Goal: Transaction & Acquisition: Purchase product/service

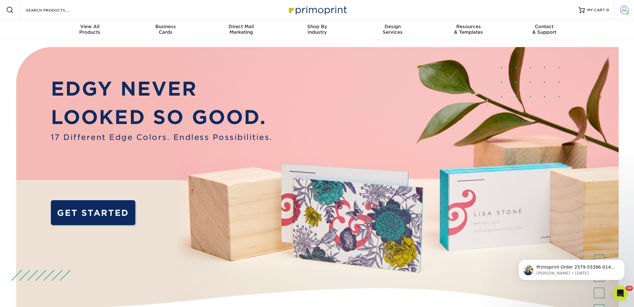
click at [621, 11] on span at bounding box center [624, 10] width 9 height 9
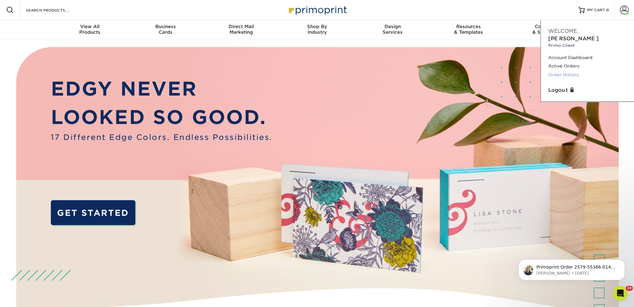
click at [571, 71] on link "Order History" at bounding box center [587, 75] width 78 height 8
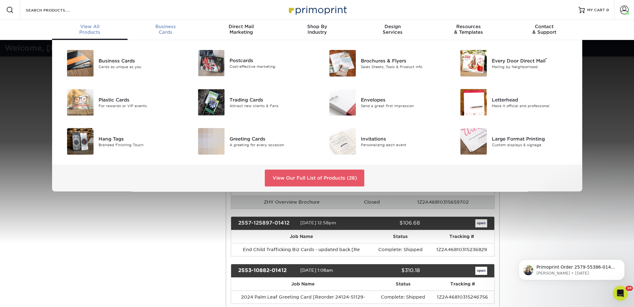
scroll to position [0, 0]
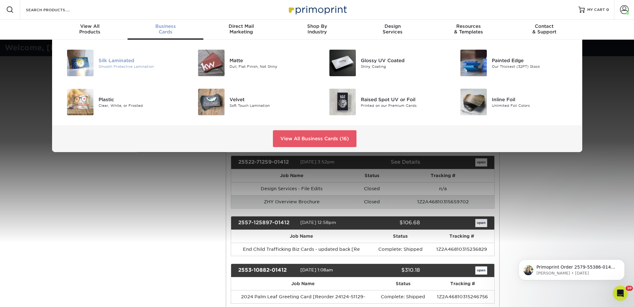
click at [75, 71] on img at bounding box center [80, 63] width 27 height 27
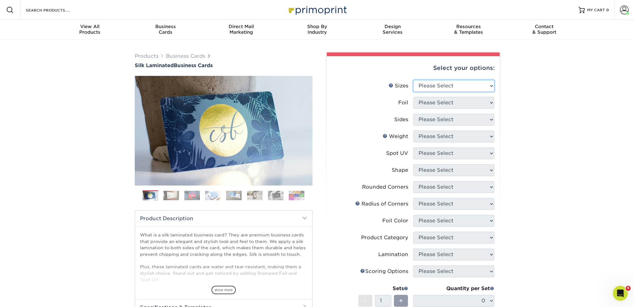
click at [431, 85] on select "Please Select 1.5" x 3.5" - Mini 1.75" x 3.5" - Mini 2" x 2" - Square 2" x 3" -…" at bounding box center [453, 86] width 81 height 12
select select "2.00x3.50"
click at [413, 80] on select "Please Select 1.5" x 3.5" - Mini 1.75" x 3.5" - Mini 2" x 2" - Square 2" x 3" -…" at bounding box center [453, 86] width 81 height 12
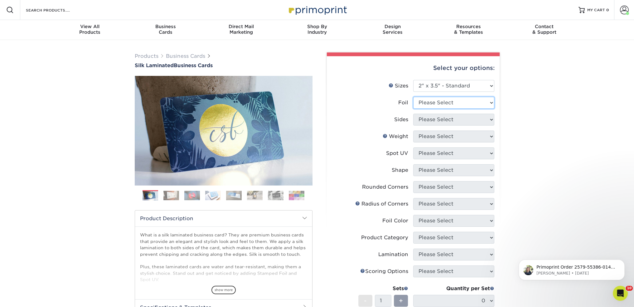
click at [431, 103] on select "Please Select Yes No" at bounding box center [453, 103] width 81 height 12
select select "0"
click at [413, 97] on select "Please Select Yes No" at bounding box center [453, 103] width 81 height 12
click at [433, 120] on select "Please Select Print Both Sides Print Front Only" at bounding box center [453, 120] width 81 height 12
select select "13abbda7-1d64-4f25-8bb2-c179b224825d"
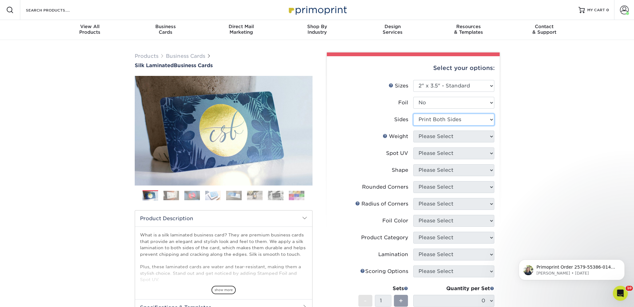
click at [413, 114] on select "Please Select Print Both Sides Print Front Only" at bounding box center [453, 120] width 81 height 12
click at [432, 135] on select "Please Select 16PT" at bounding box center [453, 136] width 81 height 12
select select "16PT"
click at [413, 130] on select "Please Select 16PT" at bounding box center [453, 136] width 81 height 12
click at [431, 153] on select "Please Select No Spot UV Front and Back (Both Sides) Front Only Back Only" at bounding box center [453, 153] width 81 height 12
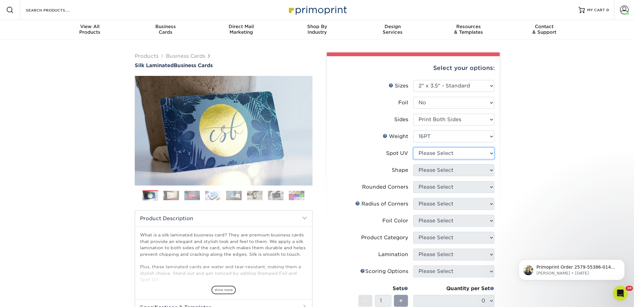
select select "1"
click at [413, 147] on select "Please Select No Spot UV Front and Back (Both Sides) Front Only Back Only" at bounding box center [453, 153] width 81 height 12
click at [437, 169] on select "Please Select Standard" at bounding box center [453, 170] width 81 height 12
select select "standard"
click at [413, 164] on select "Please Select Standard" at bounding box center [453, 170] width 81 height 12
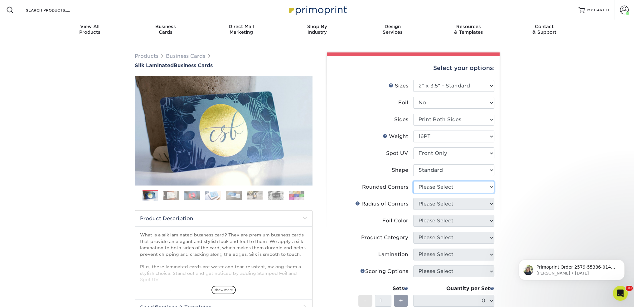
click at [444, 185] on select "Please Select Yes - Round 2 Corners Yes - Round 4 Corners No" at bounding box center [453, 187] width 81 height 12
select select "7672df9e-0e0a-464d-8e1f-920c575e4da3"
click at [413, 181] on select "Please Select Yes - Round 2 Corners Yes - Round 4 Corners No" at bounding box center [453, 187] width 81 height 12
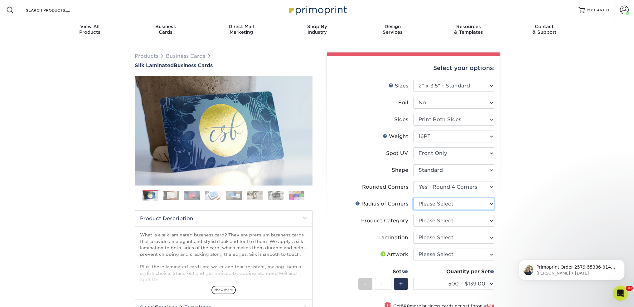
click at [440, 203] on select "Please Select Rounded 1/8" Rounded 1/4"" at bounding box center [453, 204] width 81 height 12
select select "589680c7-ee9a-431b-9d12-d7aeb1386a97"
click at [413, 198] on select "Please Select Rounded 1/8" Rounded 1/4"" at bounding box center [453, 204] width 81 height 12
click at [436, 222] on select "Please Select Business Cards" at bounding box center [453, 221] width 81 height 12
select select "3b5148f1-0588-4f88-a218-97bcfdce65c1"
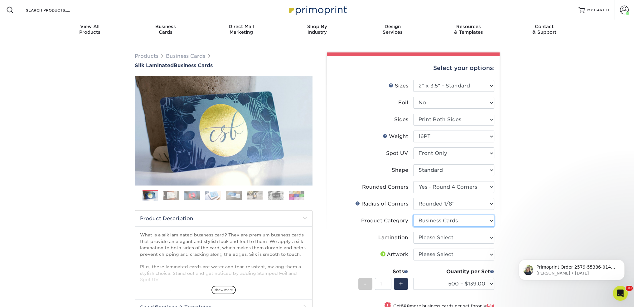
click at [413, 215] on select "Please Select Business Cards" at bounding box center [453, 221] width 81 height 12
click at [436, 237] on select "Please Select Silk" at bounding box center [453, 237] width 81 height 12
select select "ccacb42f-45f7-42d3-bbd3-7c8421cf37f0"
click at [413, 231] on select "Please Select Silk" at bounding box center [453, 237] width 81 height 12
click at [432, 256] on select "Please Select I will upload files I need a design - $100" at bounding box center [453, 254] width 81 height 12
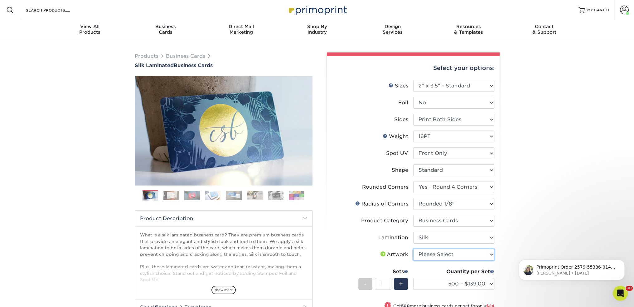
select select "upload"
click at [413, 248] on select "Please Select I will upload files I need a design - $100" at bounding box center [453, 254] width 81 height 12
click at [573, 211] on div "Products Business Cards Silk Laminated Business Cards Previous Next" at bounding box center [317, 239] width 634 height 399
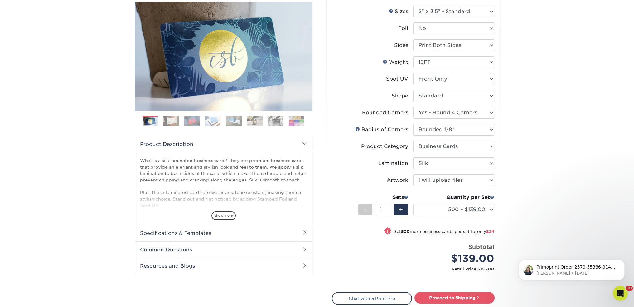
scroll to position [125, 0]
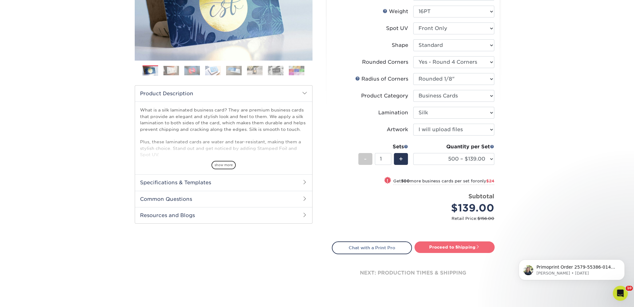
click at [443, 244] on link "Proceed to Shipping" at bounding box center [455, 246] width 80 height 11
type input "Set 1"
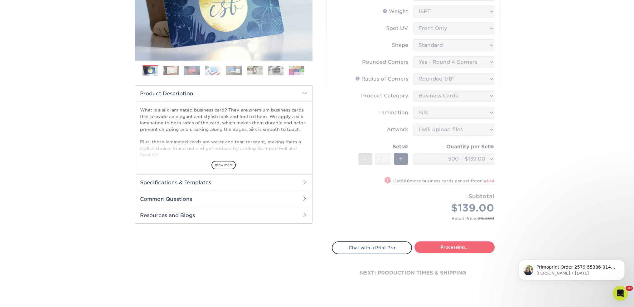
select select "d8b5be97-d5ba-4159-99f0-66b8deeb186a"
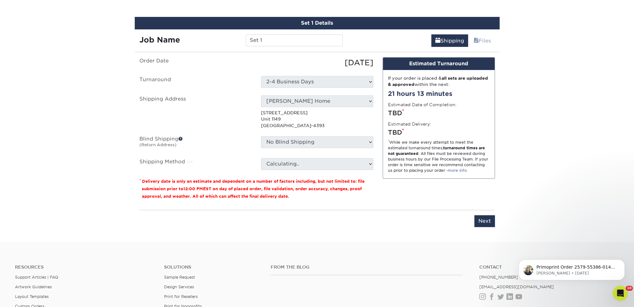
scroll to position [382, 0]
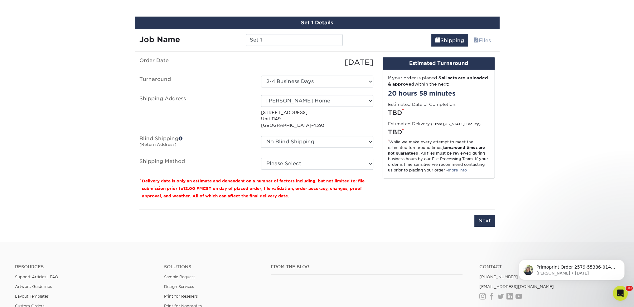
click at [423, 194] on div "Design Estimated Turnaround If your order is placed & all sets are uploaded & a…" at bounding box center [439, 131] width 122 height 148
click at [273, 38] on input "Set 1" at bounding box center [294, 40] width 97 height 12
type input "S"
type input "Mark Smith Business Card"
click at [307, 163] on select "Please Select Ground Shipping (+$8.96) 3 Day Shipping Service (+$20.06) 2 Day A…" at bounding box center [317, 164] width 112 height 12
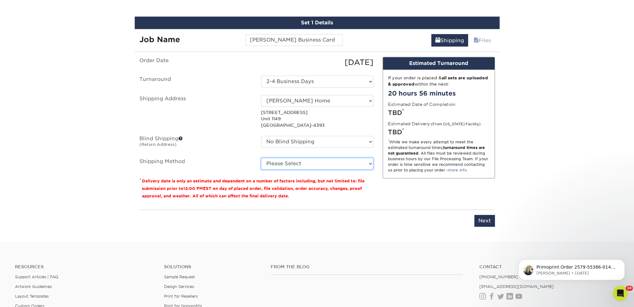
select select "03"
click at [261, 158] on select "Please Select Ground Shipping (+$8.96) 3 Day Shipping Service (+$20.06) 2 Day A…" at bounding box center [317, 164] width 112 height 12
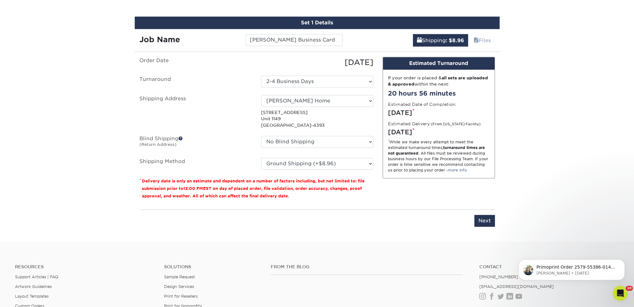
click at [371, 200] on div "Order Date 10/03/2025 Turnaround Select One 2-4 Business Days Shipping Address …" at bounding box center [256, 131] width 243 height 148
click at [491, 220] on input "Next" at bounding box center [485, 221] width 21 height 12
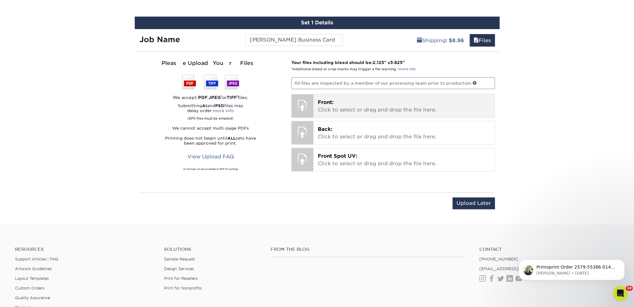
click at [348, 110] on p "Front: Click to select or drag and drop the file here." at bounding box center [404, 106] width 173 height 15
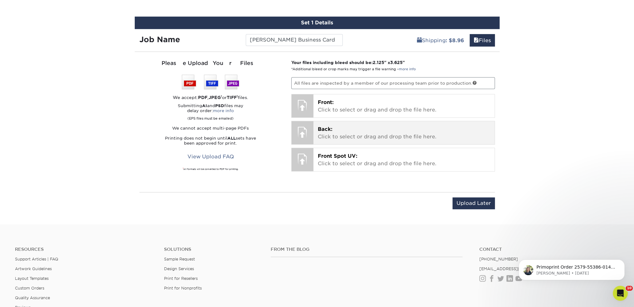
click at [347, 136] on p "Back: Click to select or drag and drop the file here." at bounding box center [404, 132] width 173 height 15
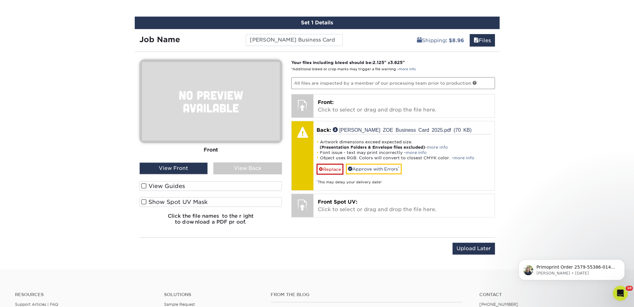
click at [237, 166] on div "View Back" at bounding box center [247, 168] width 69 height 12
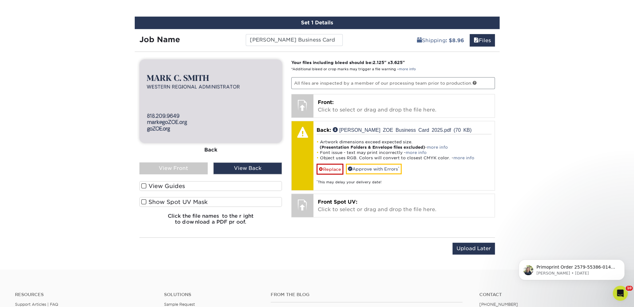
click at [191, 166] on div "View Front" at bounding box center [173, 168] width 69 height 12
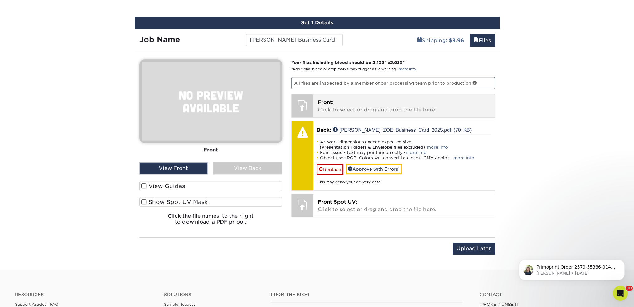
click at [337, 106] on p "Front: Click to select or drag and drop the file here." at bounding box center [404, 106] width 173 height 15
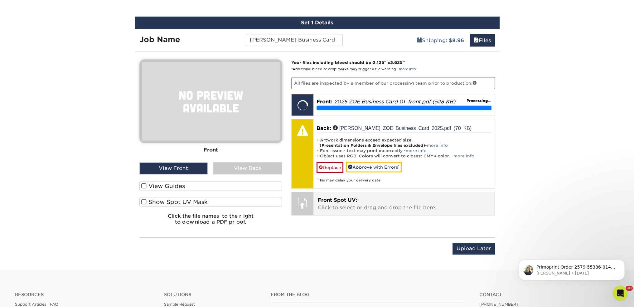
click at [347, 202] on p "Front Spot UV: Click to select or drag and drop the file here." at bounding box center [404, 203] width 173 height 15
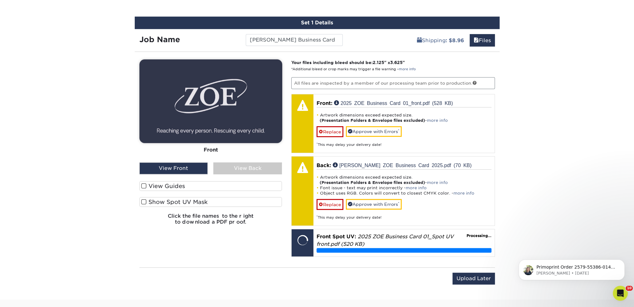
click at [245, 167] on div "View Back" at bounding box center [247, 168] width 69 height 12
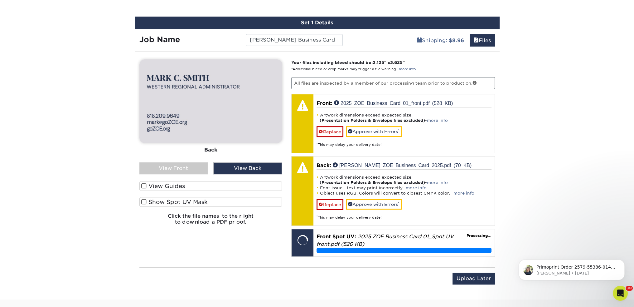
click at [193, 167] on div "View Front" at bounding box center [173, 168] width 69 height 12
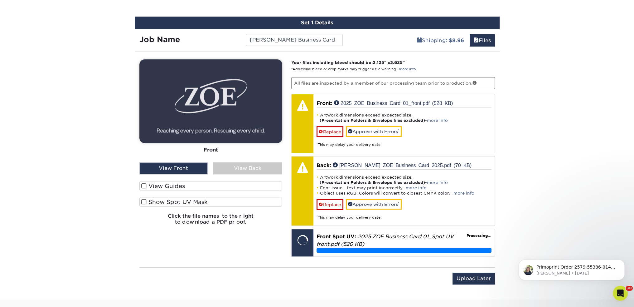
click at [144, 199] on span at bounding box center [143, 202] width 5 height 6
click at [0, 0] on input "Show Spot UV Mask" at bounding box center [0, 0] width 0 height 0
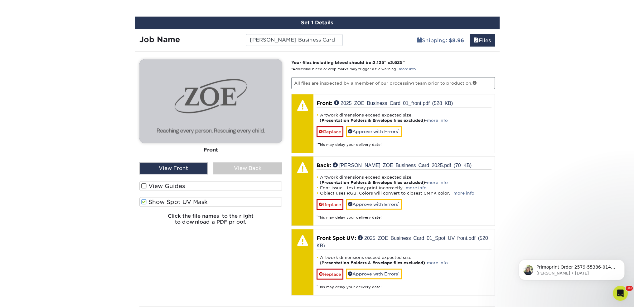
click at [144, 199] on span at bounding box center [143, 202] width 5 height 6
click at [0, 0] on input "Show Spot UV Mask" at bounding box center [0, 0] width 0 height 0
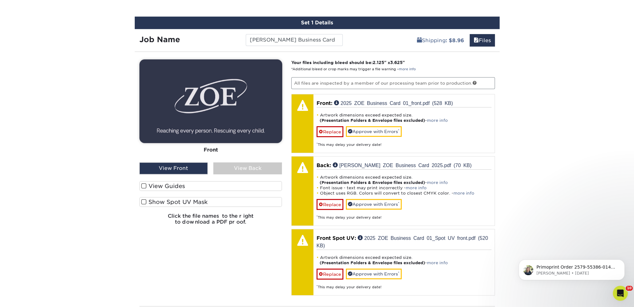
click at [145, 201] on span at bounding box center [143, 202] width 5 height 6
click at [0, 0] on input "Show Spot UV Mask" at bounding box center [0, 0] width 0 height 0
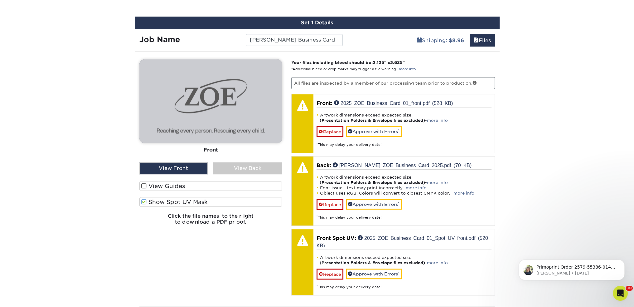
click at [145, 201] on span at bounding box center [143, 202] width 5 height 6
click at [0, 0] on input "Show Spot UV Mask" at bounding box center [0, 0] width 0 height 0
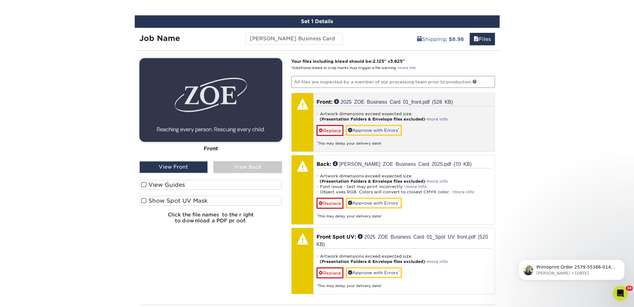
scroll to position [320, 0]
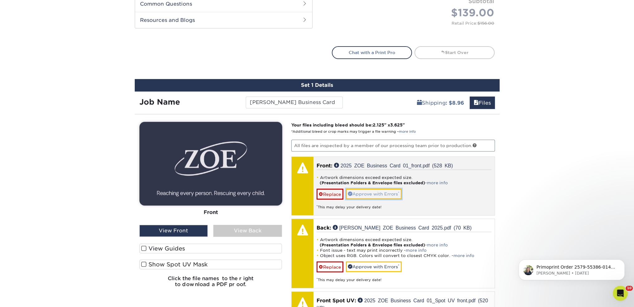
click at [384, 192] on link "Approve with Errors *" at bounding box center [374, 193] width 56 height 11
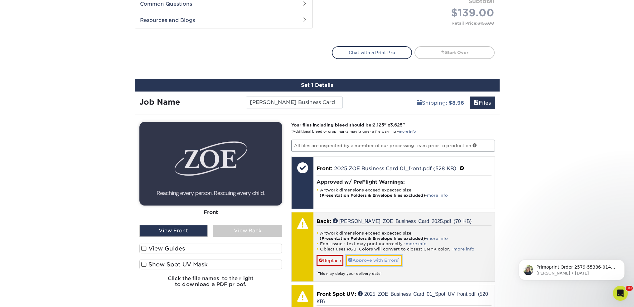
click at [384, 260] on link "Approve with Errors *" at bounding box center [374, 260] width 56 height 11
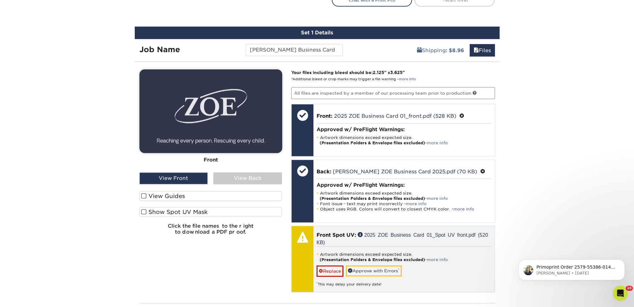
scroll to position [382, 0]
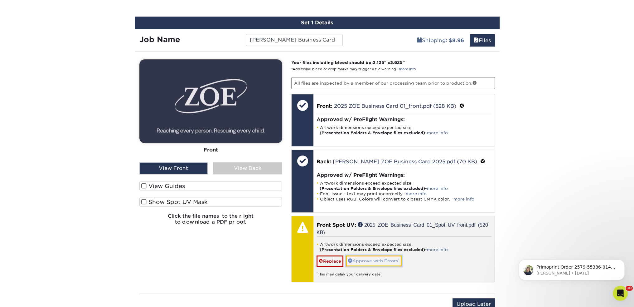
click at [379, 259] on link "Approve with Errors *" at bounding box center [374, 260] width 56 height 11
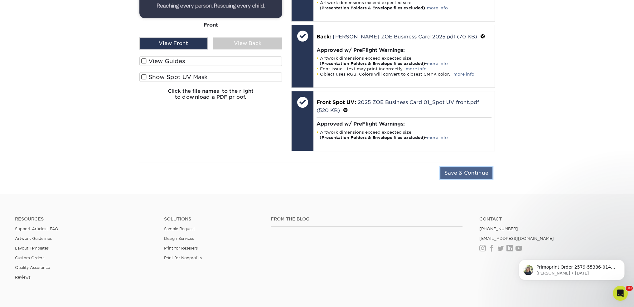
click at [470, 167] on input "Save & Continue" at bounding box center [466, 173] width 52 height 12
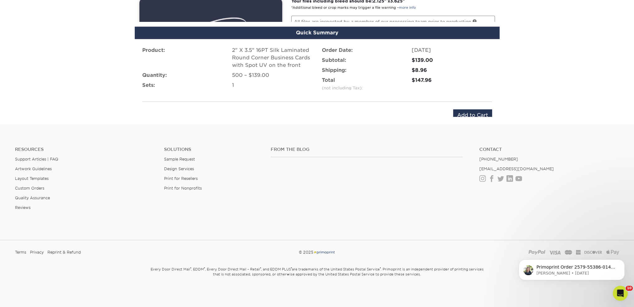
scroll to position [423, 0]
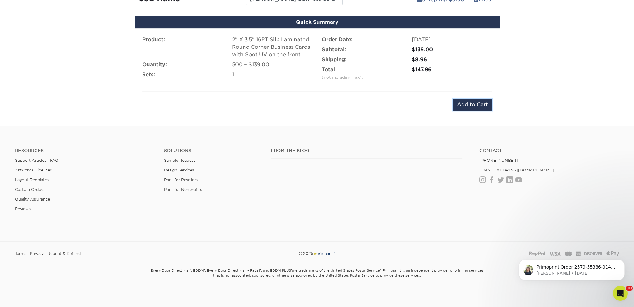
click at [468, 99] on input "Add to Cart" at bounding box center [472, 105] width 39 height 12
click at [470, 105] on div "Submitting..." at bounding box center [469, 105] width 48 height 12
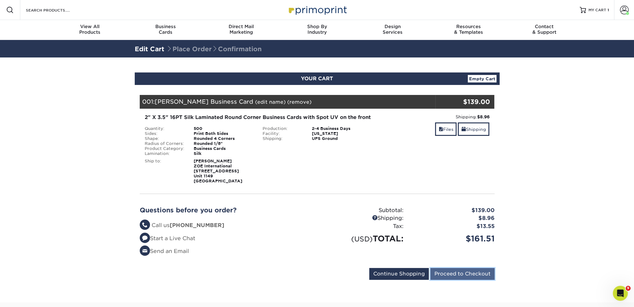
click at [481, 280] on input "Proceed to Checkout" at bounding box center [463, 274] width 64 height 12
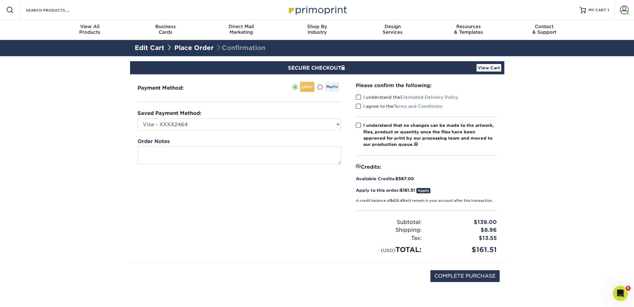
click at [359, 97] on span at bounding box center [358, 97] width 5 height 6
click at [0, 0] on input "I understand the Estimated Delivery Policy" at bounding box center [0, 0] width 0 height 0
click at [357, 105] on span at bounding box center [358, 106] width 5 height 6
click at [0, 0] on input "I agree to the Terms and Conditions" at bounding box center [0, 0] width 0 height 0
click at [359, 124] on span at bounding box center [358, 125] width 5 height 6
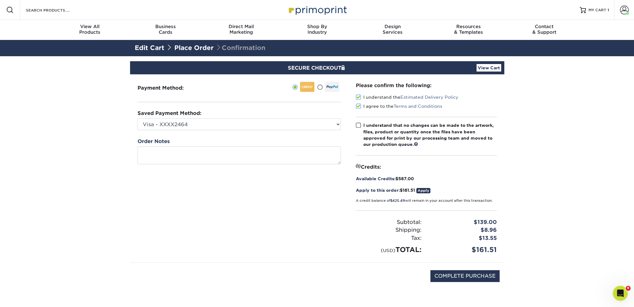
click at [0, 0] on input "I understand that no changes can be made to the artwork, files, product or quan…" at bounding box center [0, 0] width 0 height 0
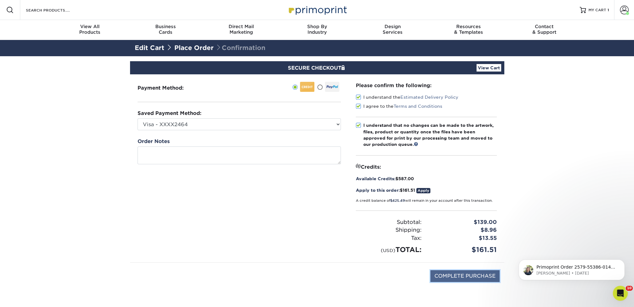
click at [470, 276] on input "COMPLETE PURCHASE" at bounding box center [465, 276] width 69 height 12
type input "PROCESSING, PLEASE WAIT..."
